Goal: Download file/media

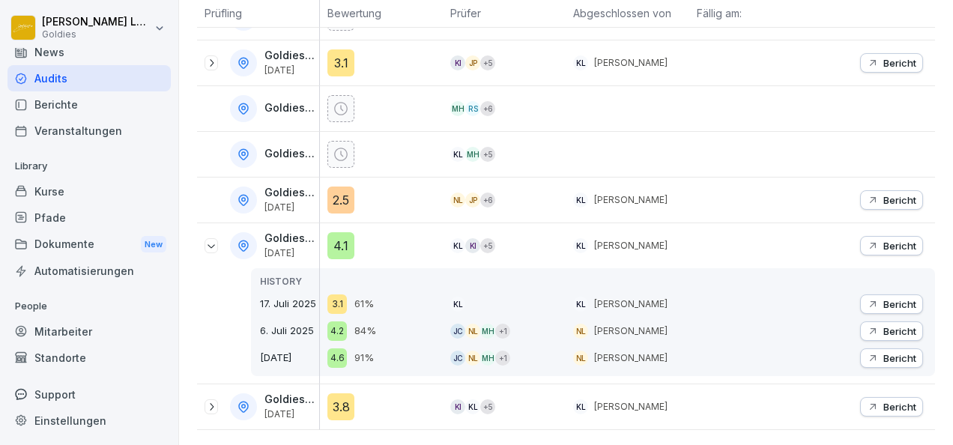
scroll to position [649, 0]
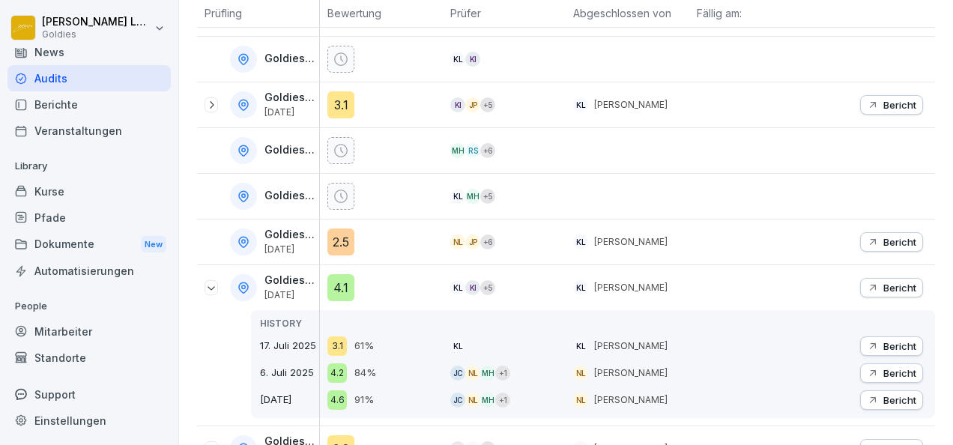
click at [250, 237] on div at bounding box center [243, 241] width 27 height 27
click at [883, 236] on p "Bericht" at bounding box center [899, 242] width 33 height 12
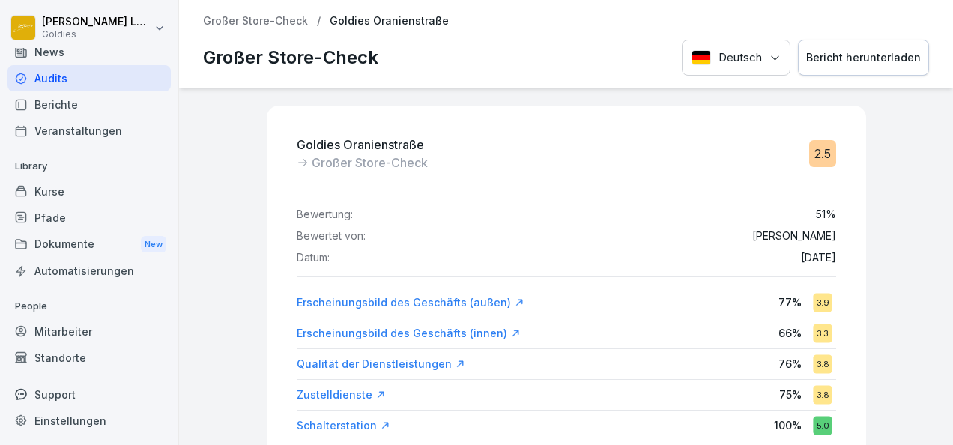
click at [830, 64] on div "Bericht herunterladen" at bounding box center [863, 57] width 115 height 16
click at [285, 25] on p "Großer Store-Check" at bounding box center [255, 21] width 105 height 13
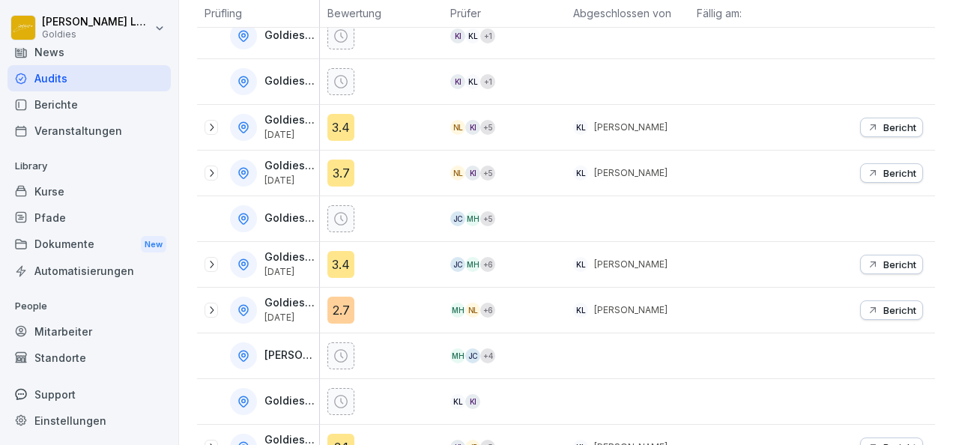
scroll to position [327, 0]
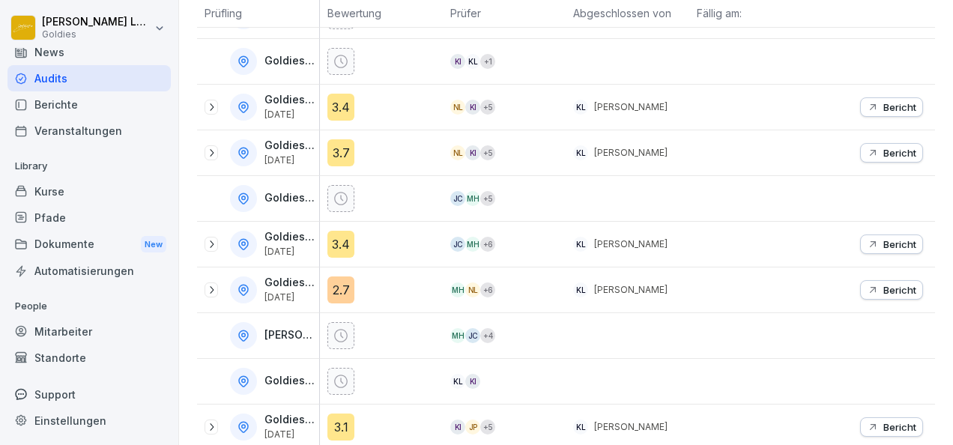
click at [216, 289] on icon at bounding box center [211, 290] width 12 height 12
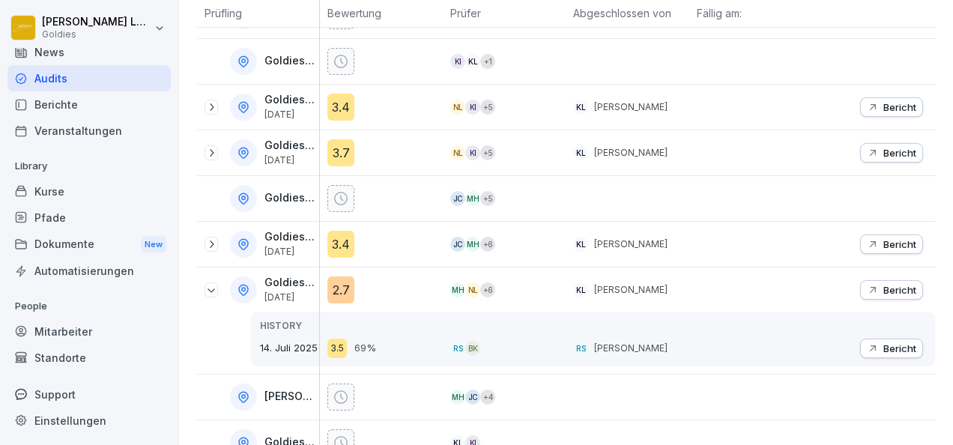
click at [883, 284] on p "Bericht" at bounding box center [899, 290] width 33 height 12
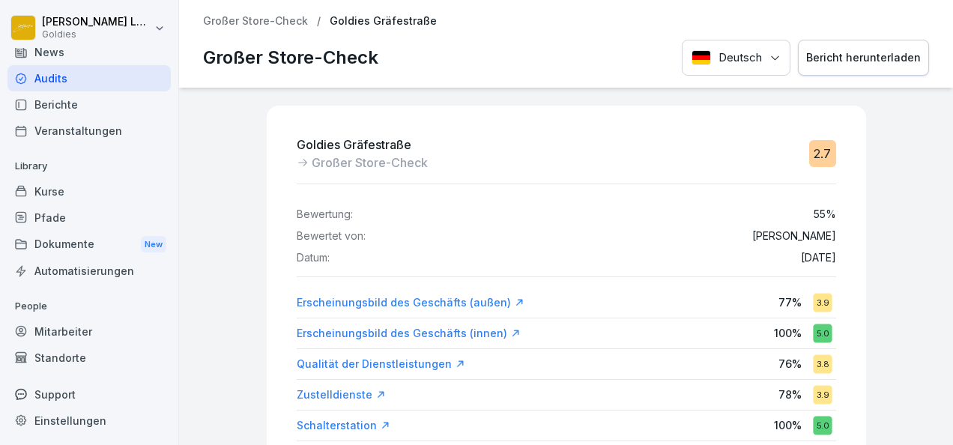
click at [831, 64] on div "Bericht herunterladen" at bounding box center [863, 57] width 115 height 16
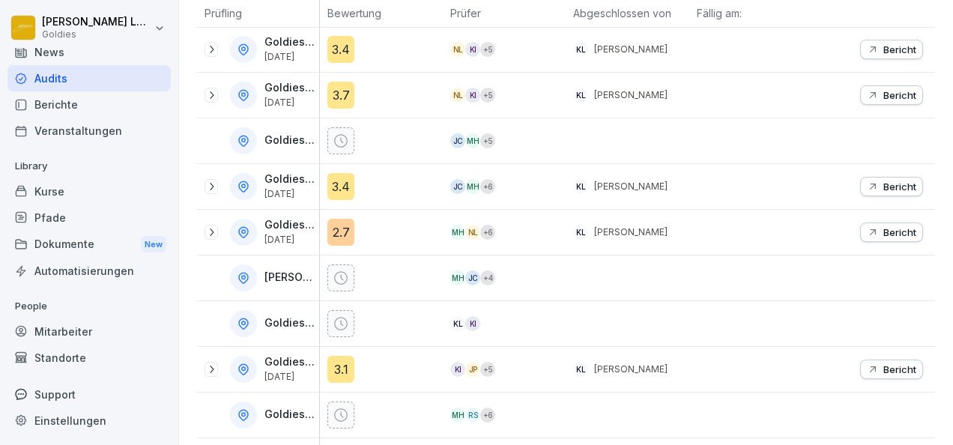
scroll to position [348, 0]
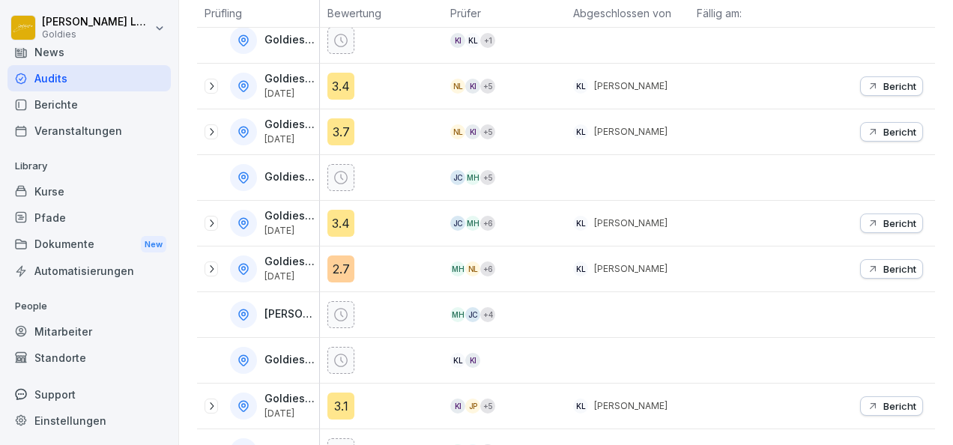
drag, startPoint x: 204, startPoint y: 122, endPoint x: 211, endPoint y: 128, distance: 9.6
click at [211, 128] on div "Goldies FFM 2 [DATE]" at bounding box center [261, 131] width 115 height 27
click at [211, 128] on icon at bounding box center [211, 132] width 12 height 12
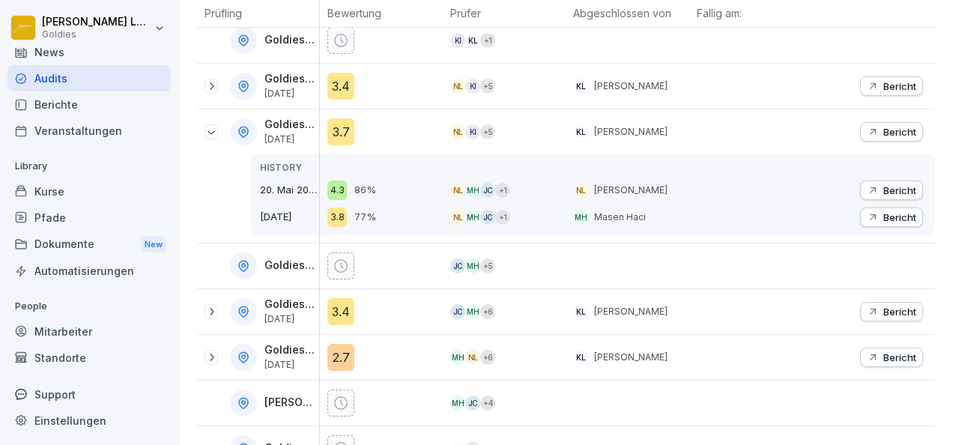
click at [870, 132] on div "Bericht" at bounding box center [891, 132] width 49 height 12
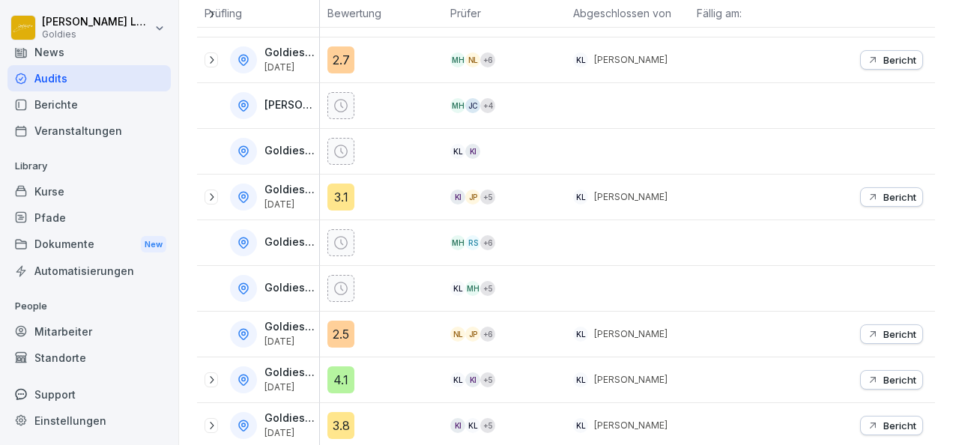
scroll to position [572, 0]
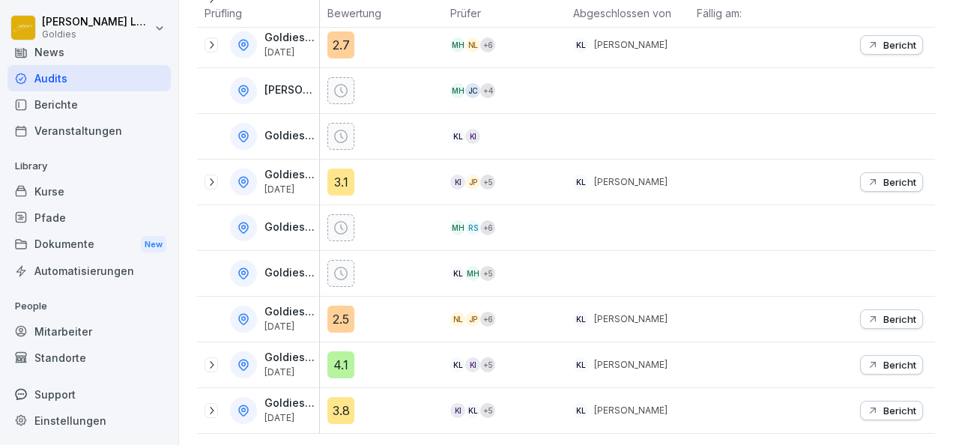
click at [883, 313] on p "Bericht" at bounding box center [899, 319] width 33 height 12
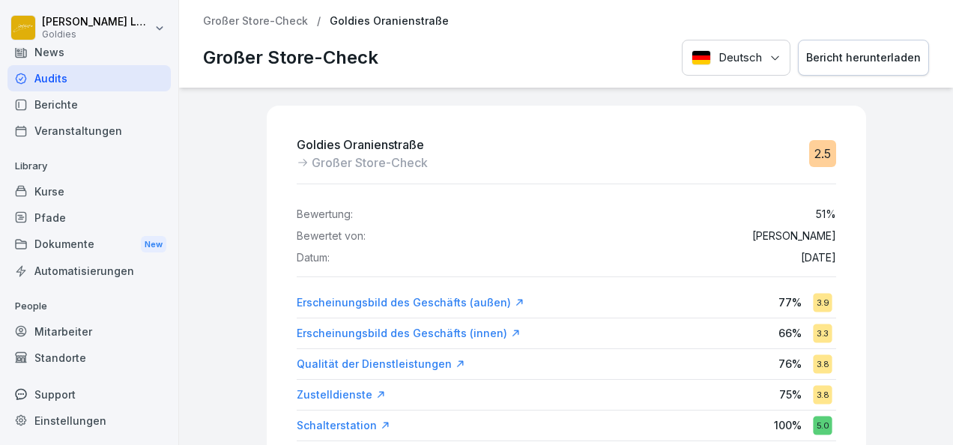
click at [896, 56] on div "Bericht herunterladen" at bounding box center [863, 57] width 115 height 16
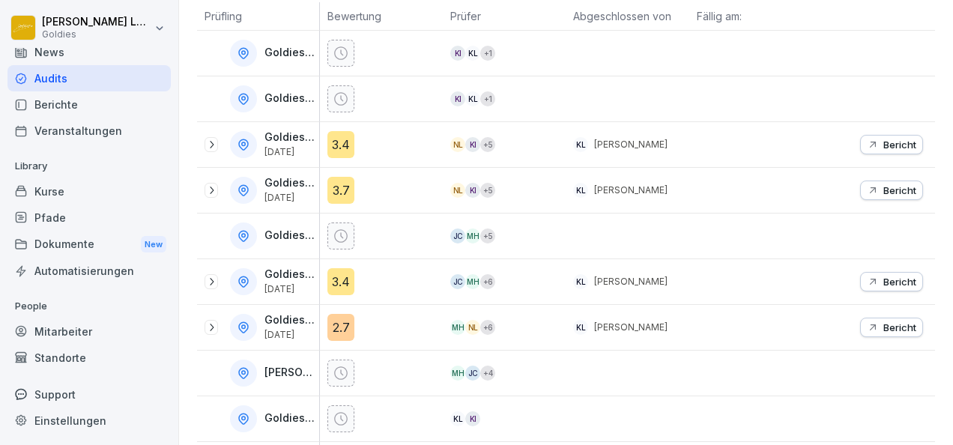
scroll to position [359, 0]
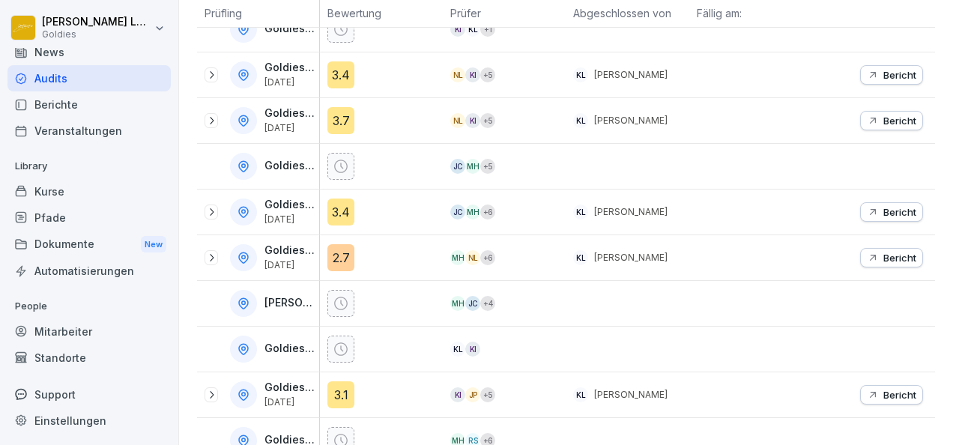
click at [216, 206] on icon at bounding box center [211, 212] width 12 height 12
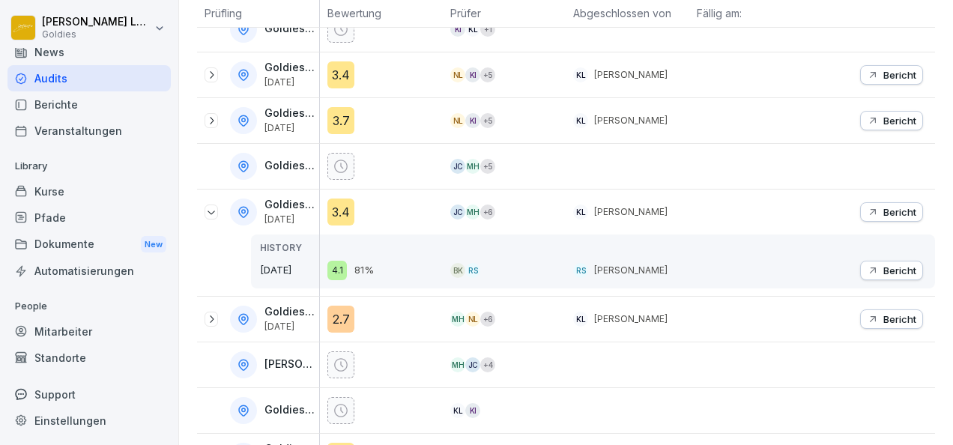
click at [883, 209] on p "Bericht" at bounding box center [899, 212] width 33 height 12
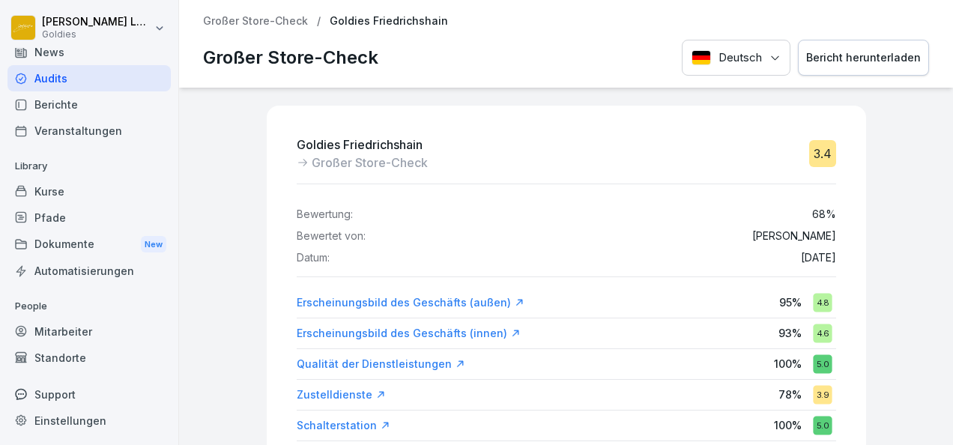
click at [870, 53] on div "Bericht herunterladen" at bounding box center [863, 57] width 115 height 16
